Goal: Navigation & Orientation: Find specific page/section

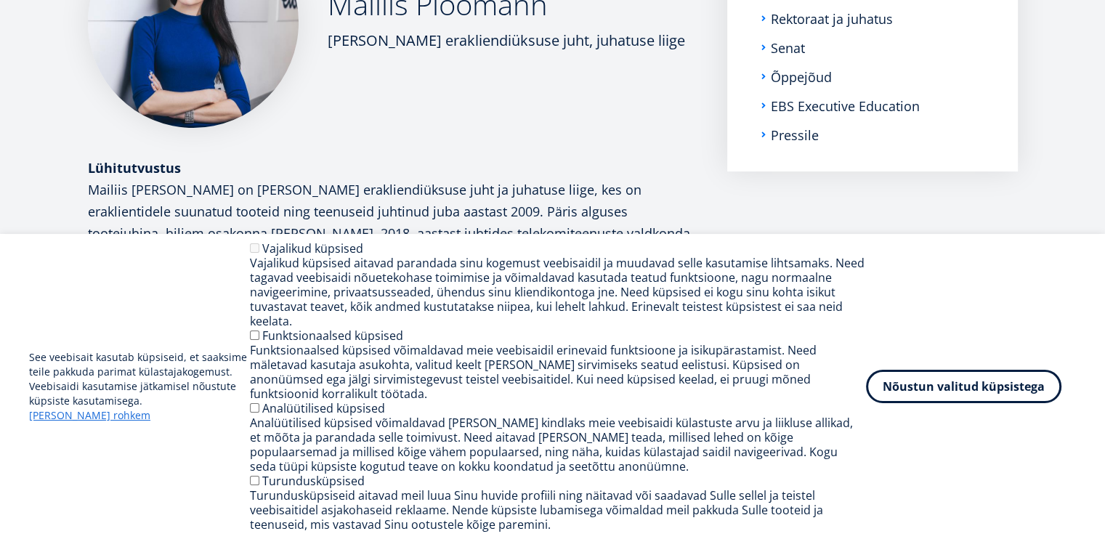
scroll to position [203, 0]
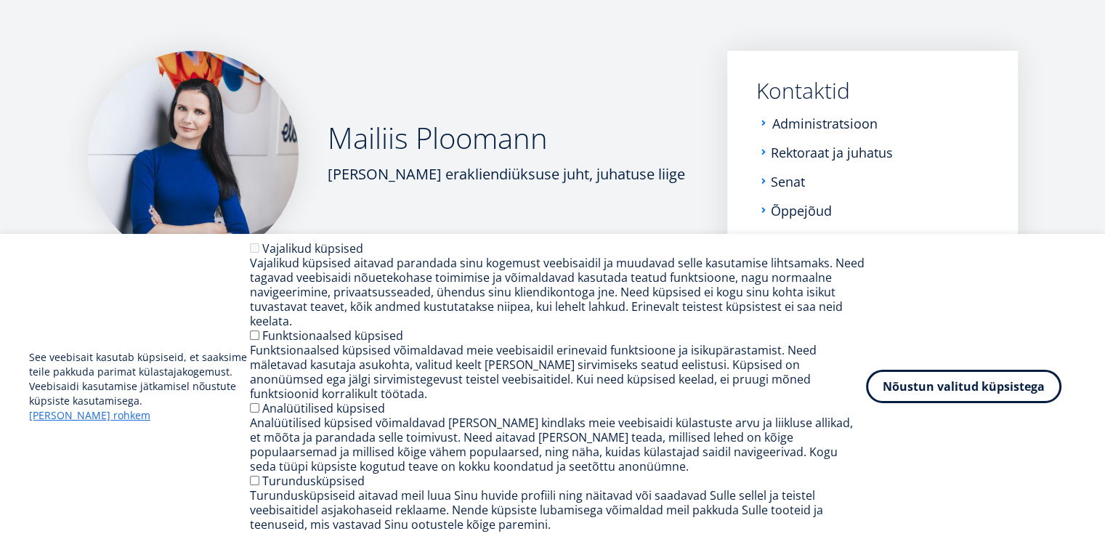
click at [805, 128] on link "Administratsioon" at bounding box center [824, 123] width 105 height 15
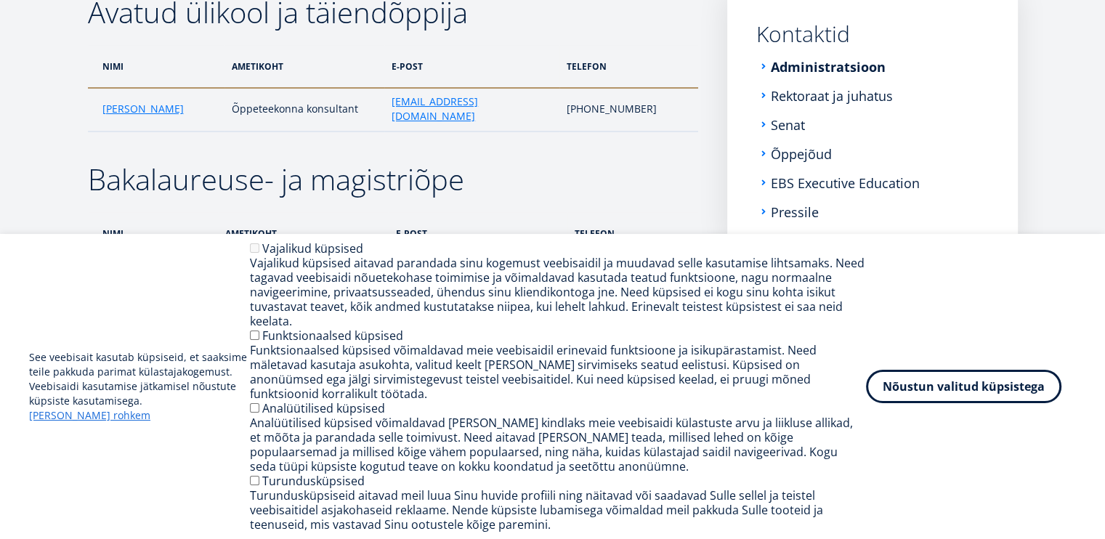
scroll to position [291, 0]
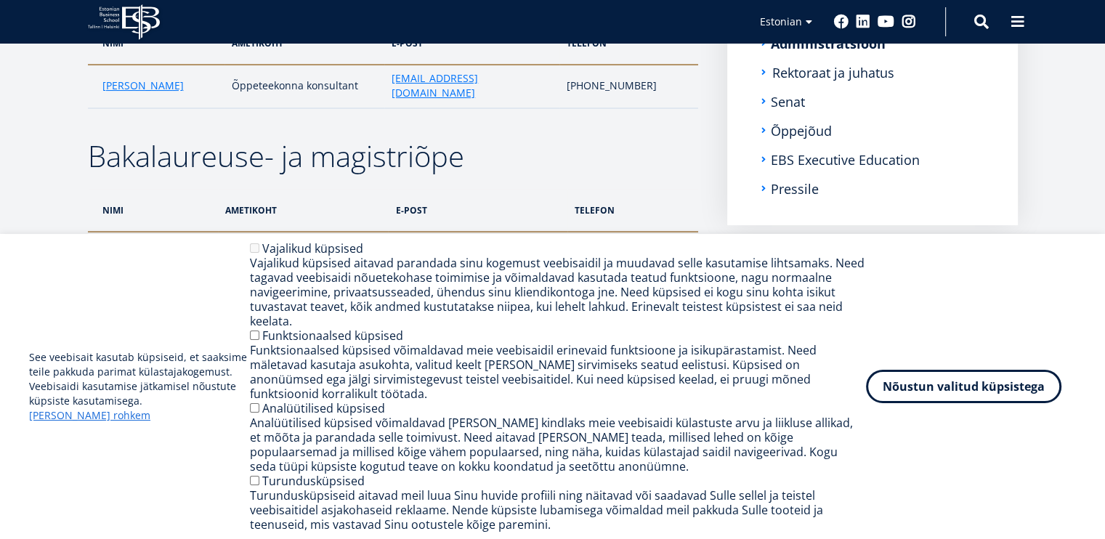
click at [856, 72] on link "Rektoraat ja juhatus" at bounding box center [833, 72] width 122 height 15
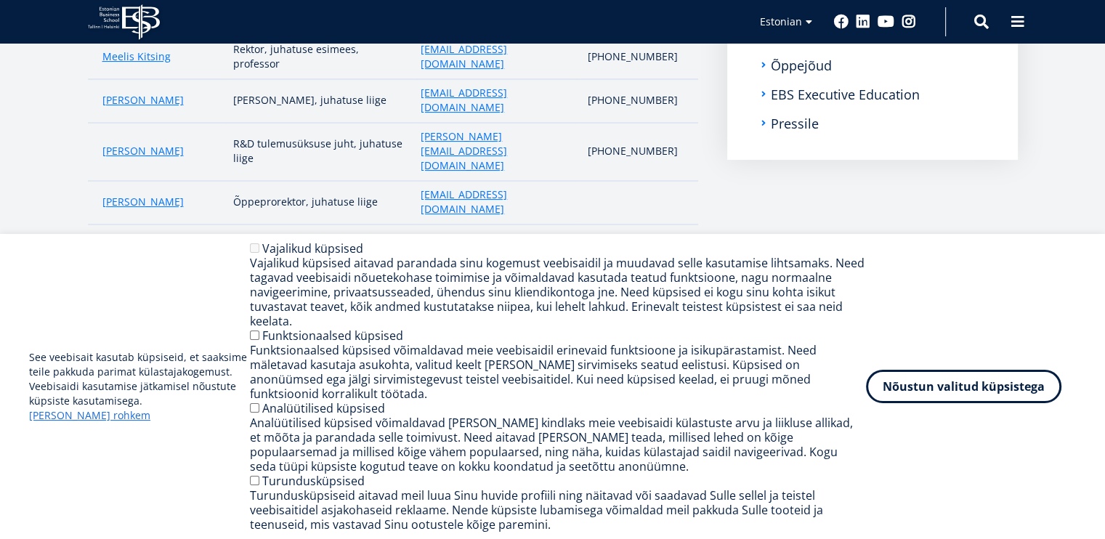
scroll to position [301, 0]
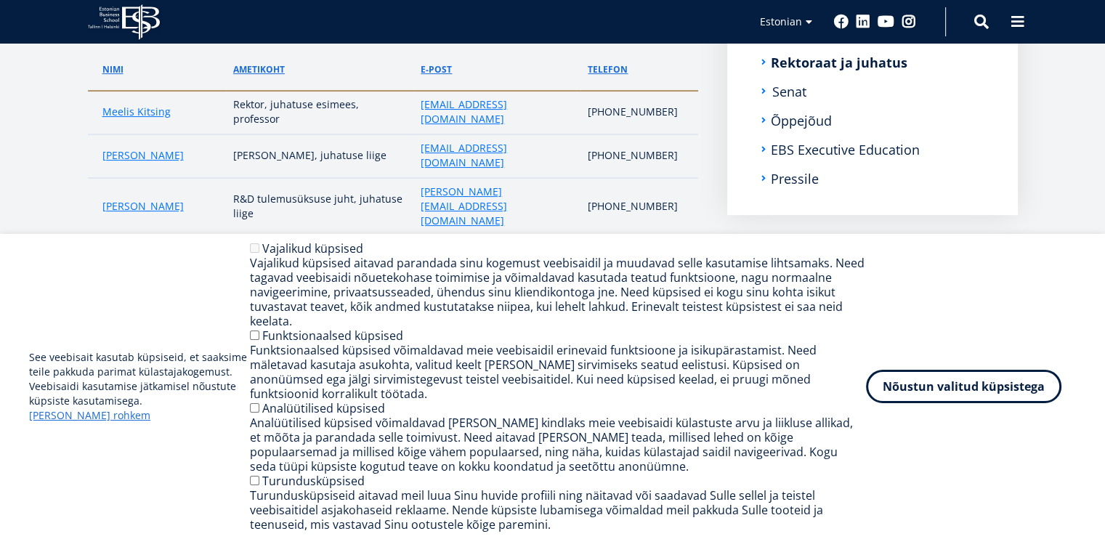
click at [792, 95] on link "Senat" at bounding box center [789, 91] width 34 height 15
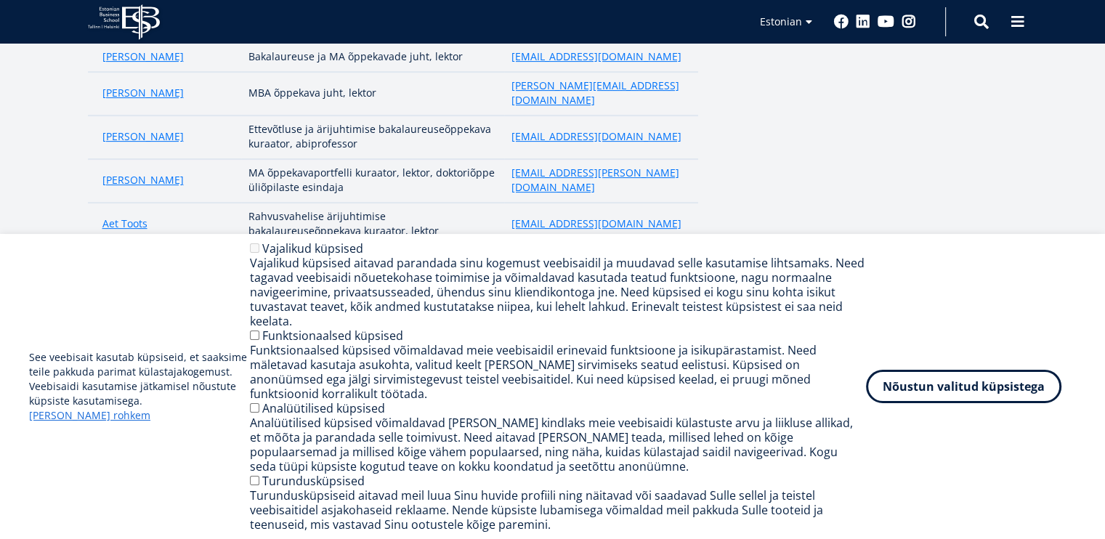
scroll to position [291, 0]
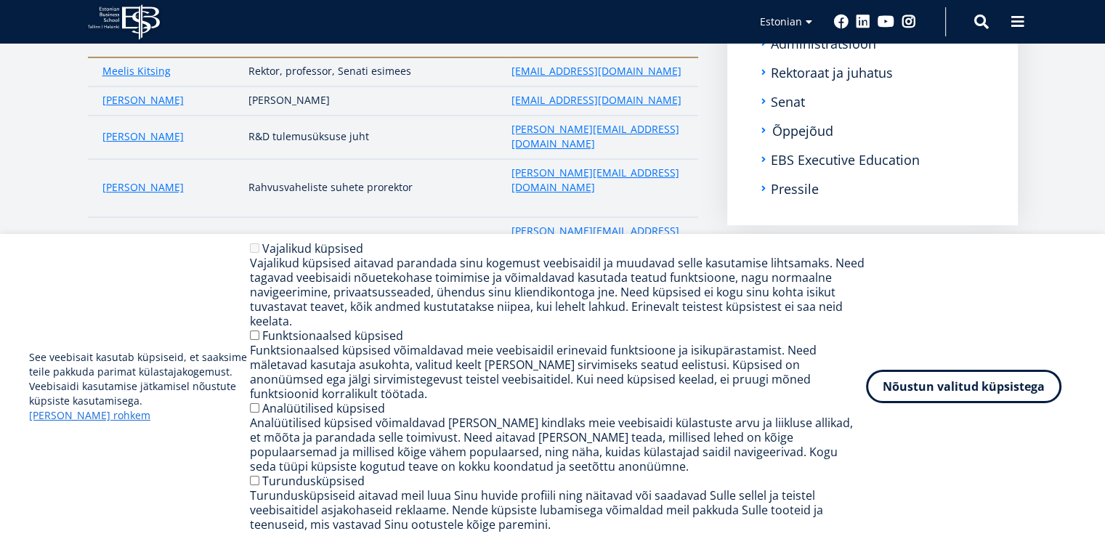
click at [788, 132] on link "Õppejõud" at bounding box center [802, 131] width 61 height 15
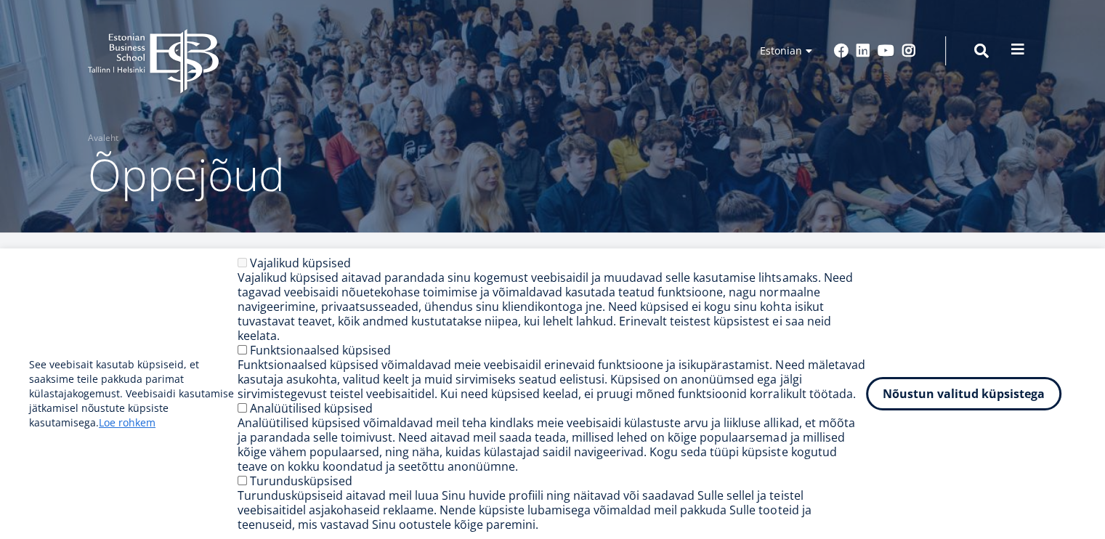
click at [1017, 50] on span at bounding box center [1018, 49] width 15 height 15
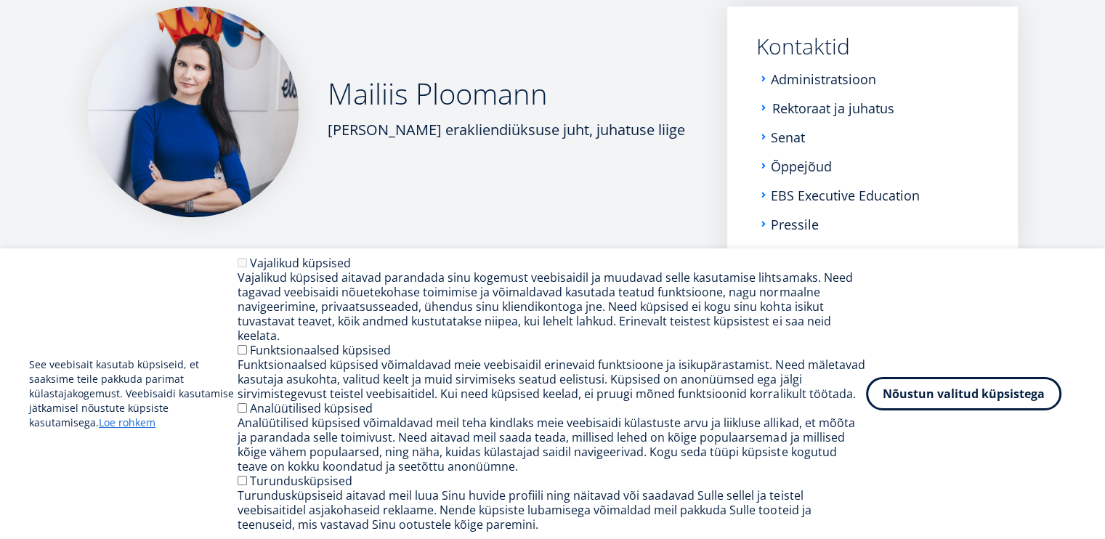
click at [863, 111] on link "Rektoraat ja juhatus" at bounding box center [833, 108] width 122 height 15
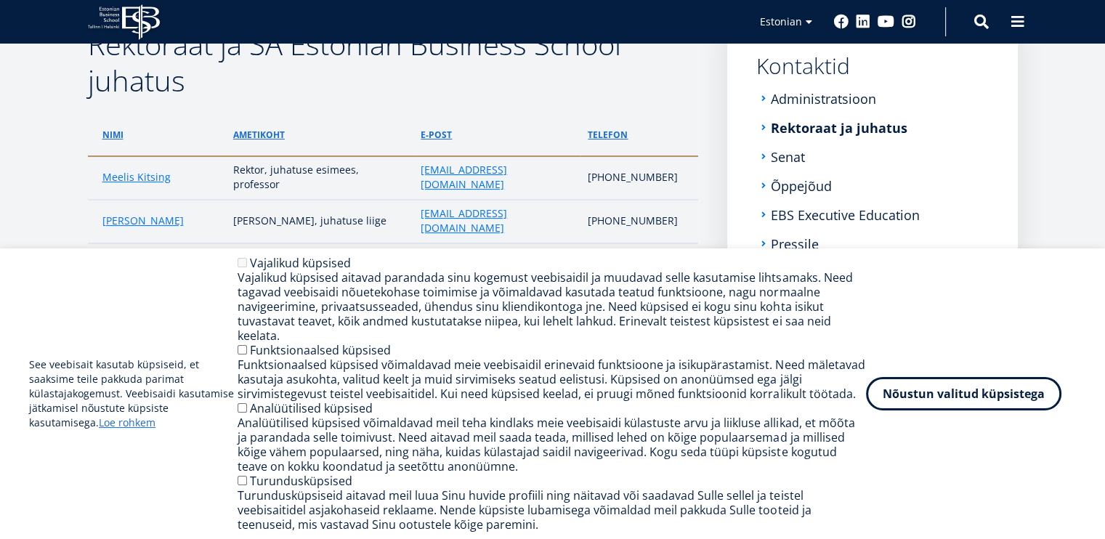
scroll to position [235, 0]
click at [828, 216] on link "EBS Executive Education" at bounding box center [846, 216] width 149 height 15
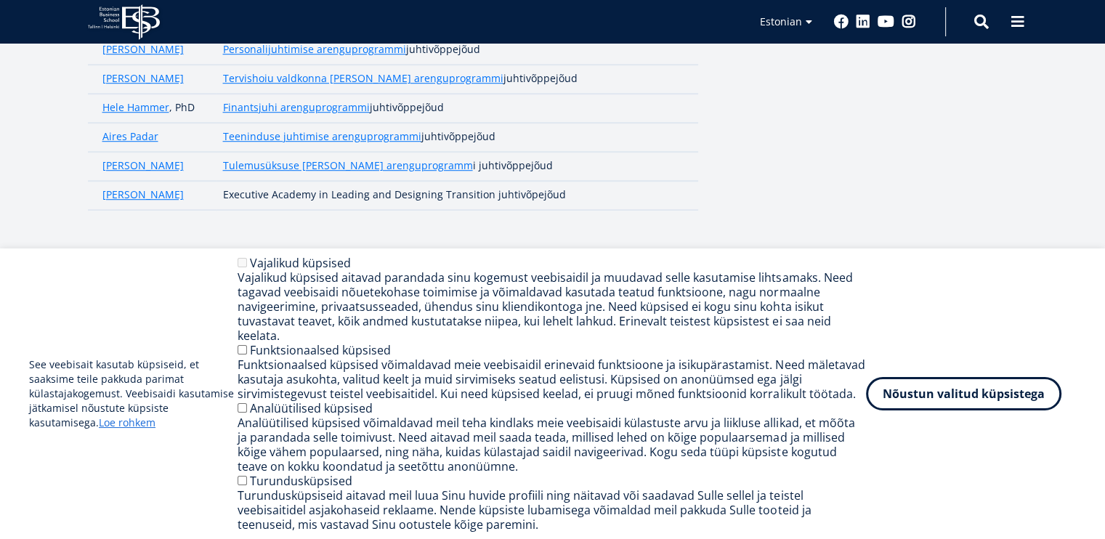
scroll to position [1051, 0]
